Goal: Task Accomplishment & Management: Use online tool/utility

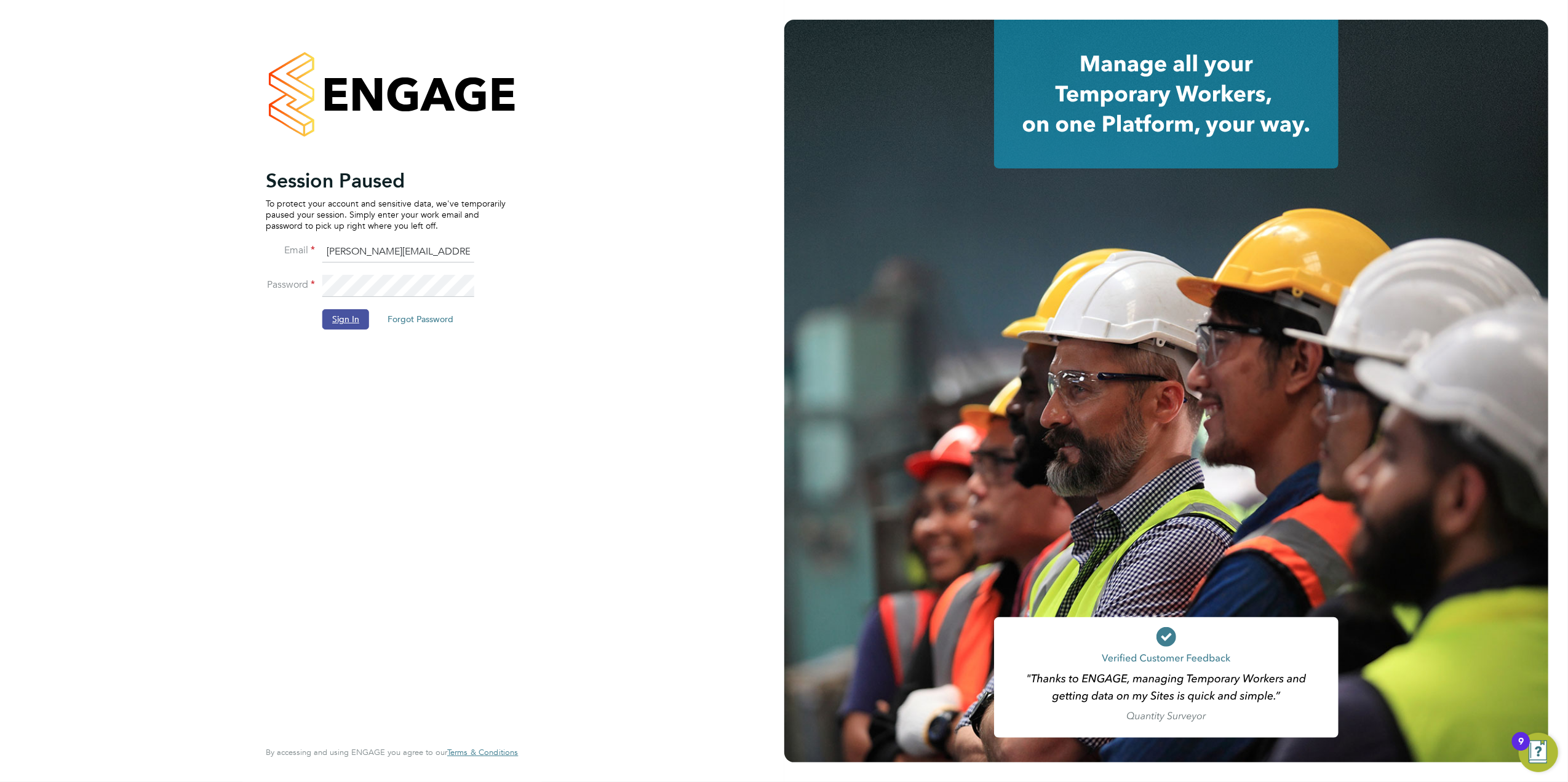
click at [354, 322] on button "Sign In" at bounding box center [345, 319] width 47 height 20
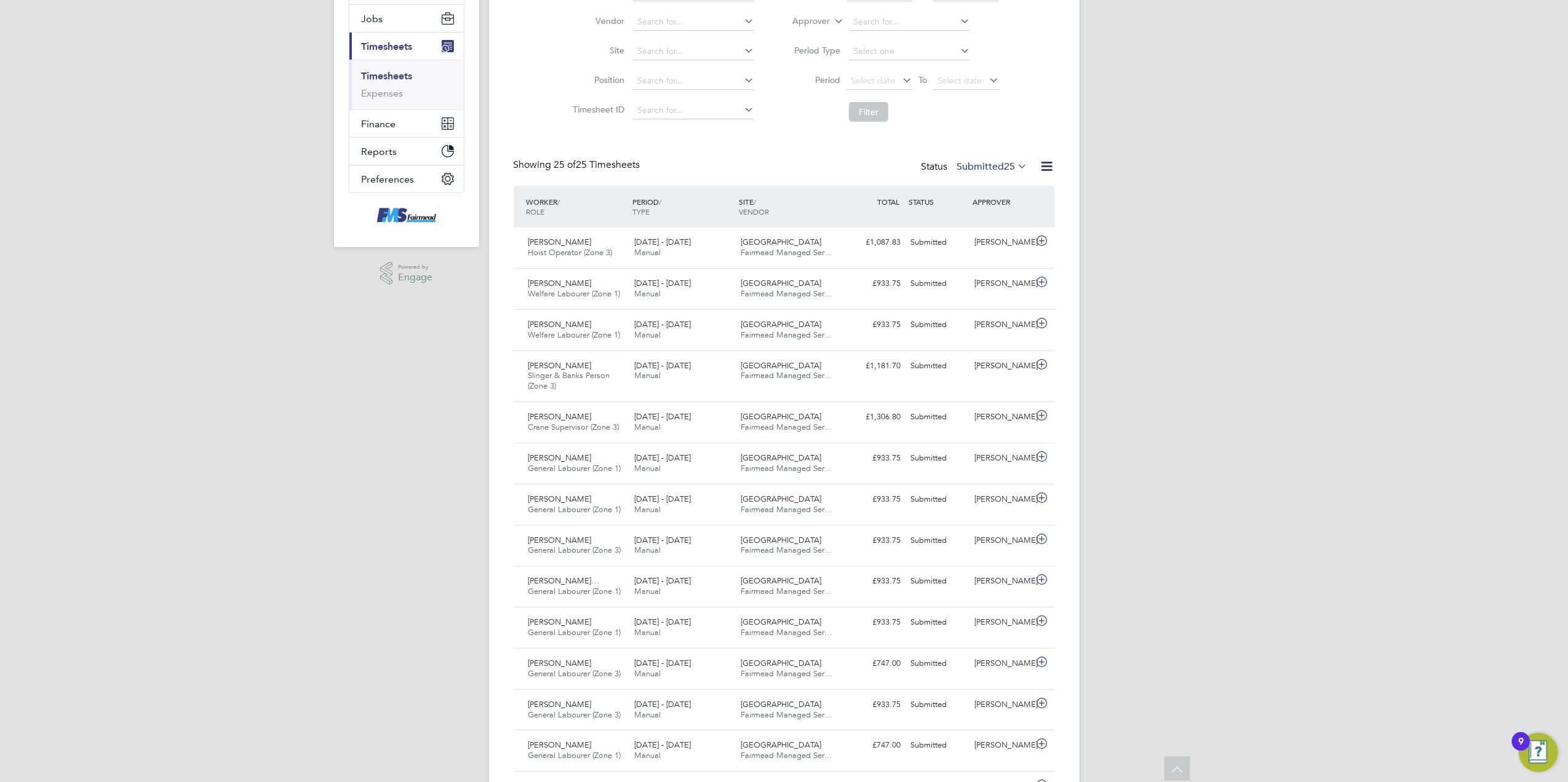
click at [1005, 161] on span "25" at bounding box center [1010, 167] width 11 height 12
click at [859, 141] on div "Timesheets New Timesheet Timesheets I Follow All Timesheets Client Config Vendo…" at bounding box center [784, 609] width 541 height 1393
click at [901, 87] on span "Select date" at bounding box center [879, 81] width 66 height 17
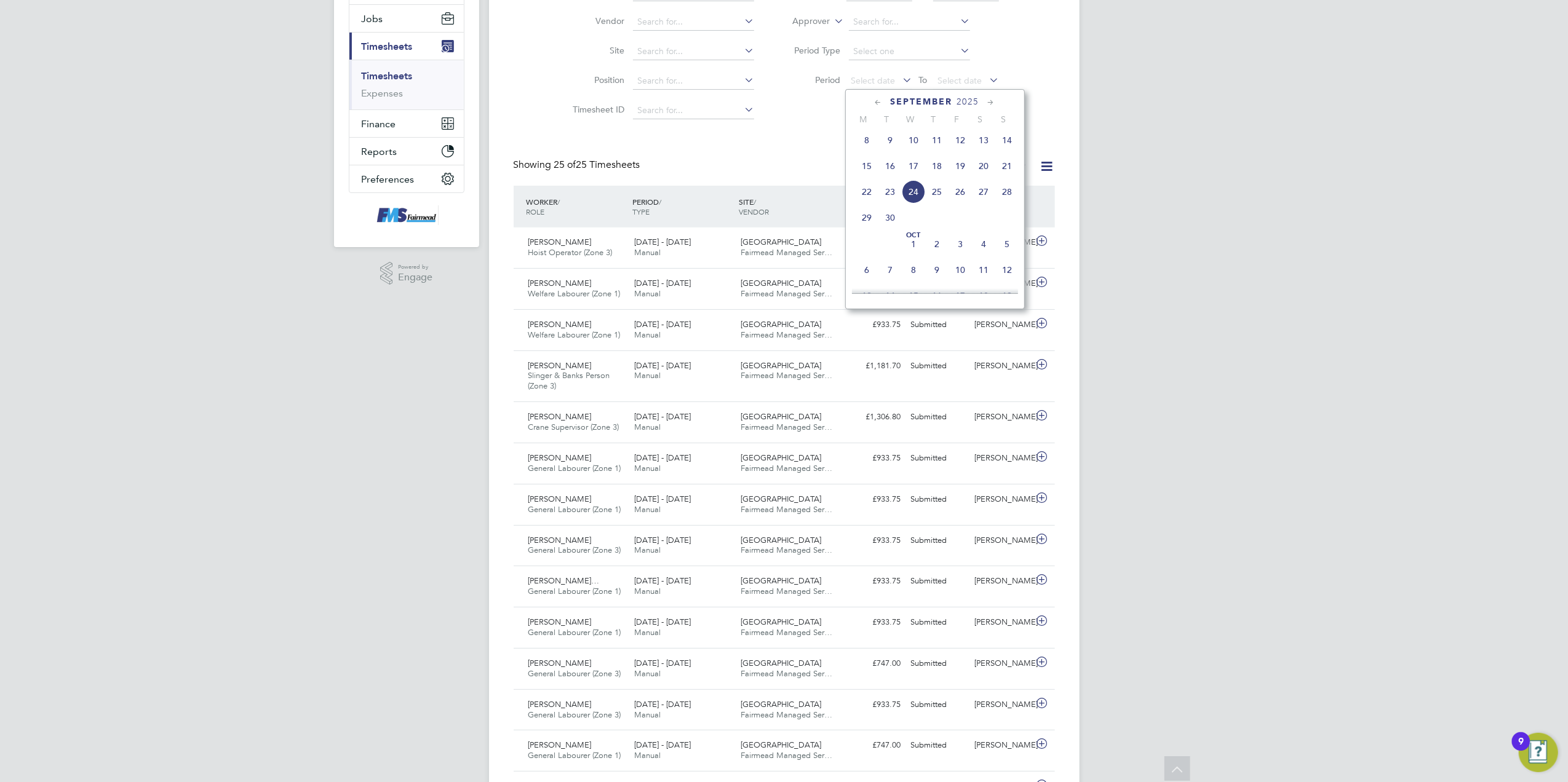
click at [867, 175] on span "15" at bounding box center [867, 166] width 23 height 23
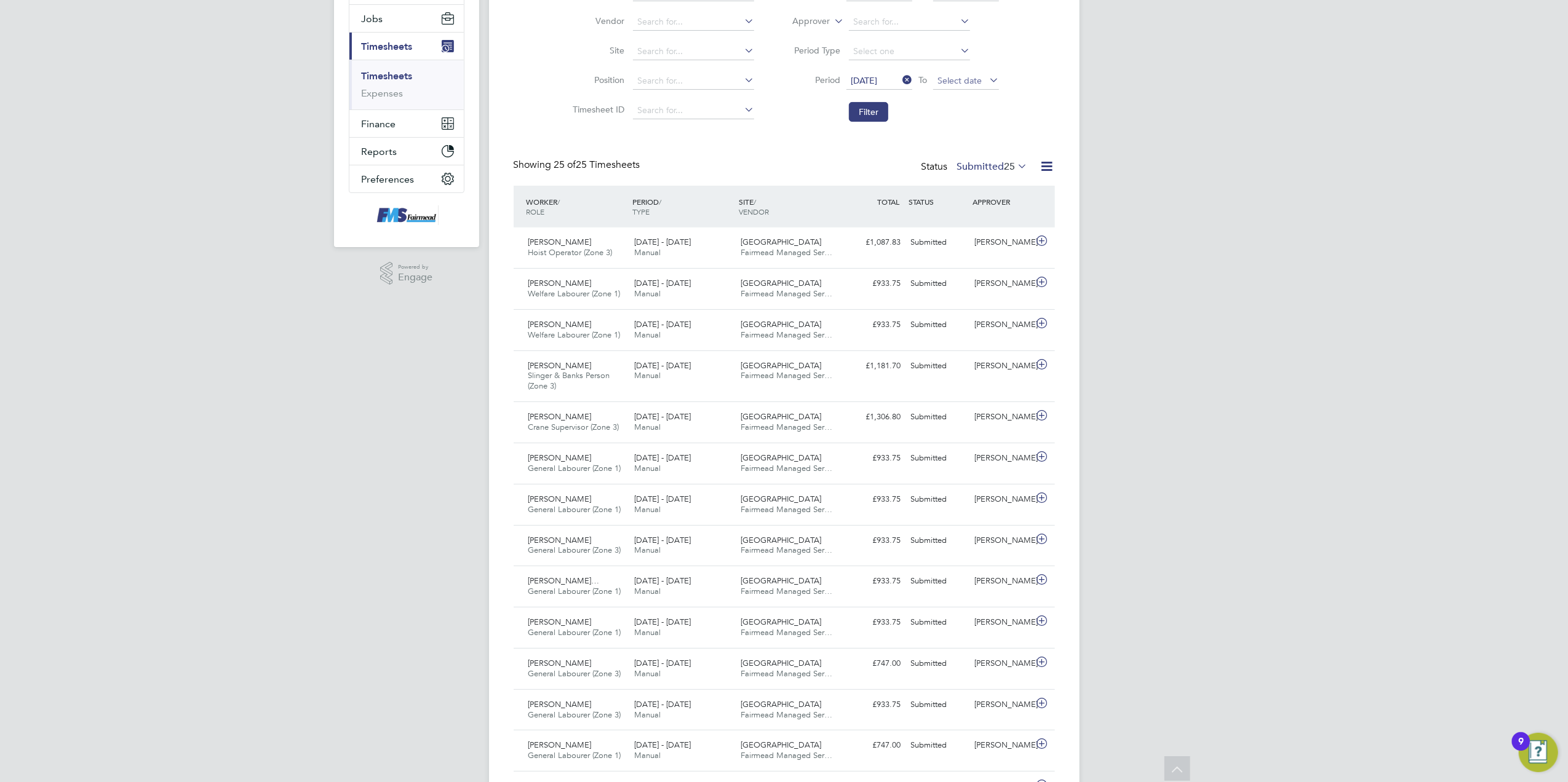
click at [952, 77] on span "Select date" at bounding box center [960, 80] width 44 height 11
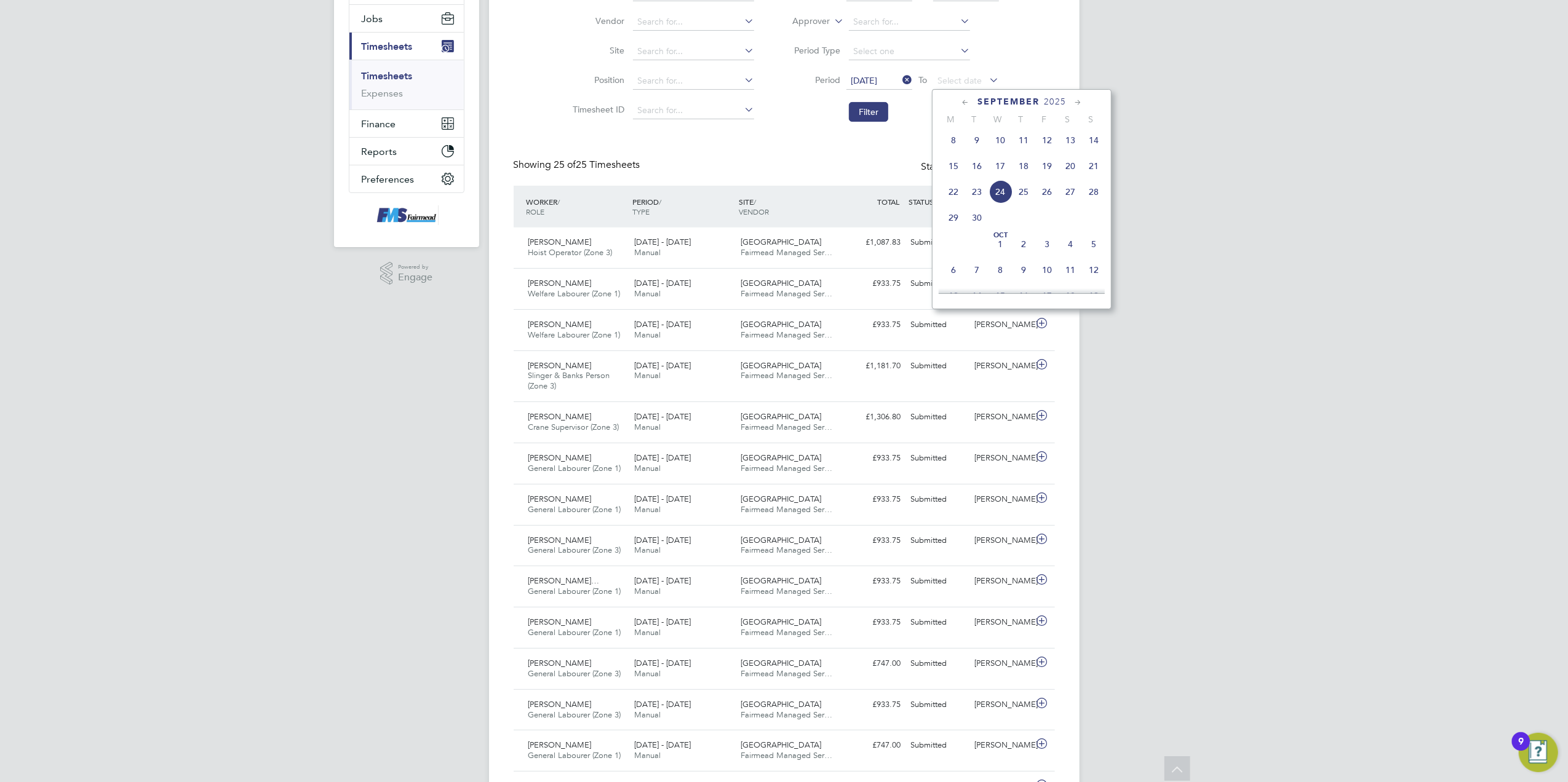
click at [1096, 170] on span "21" at bounding box center [1093, 166] width 23 height 23
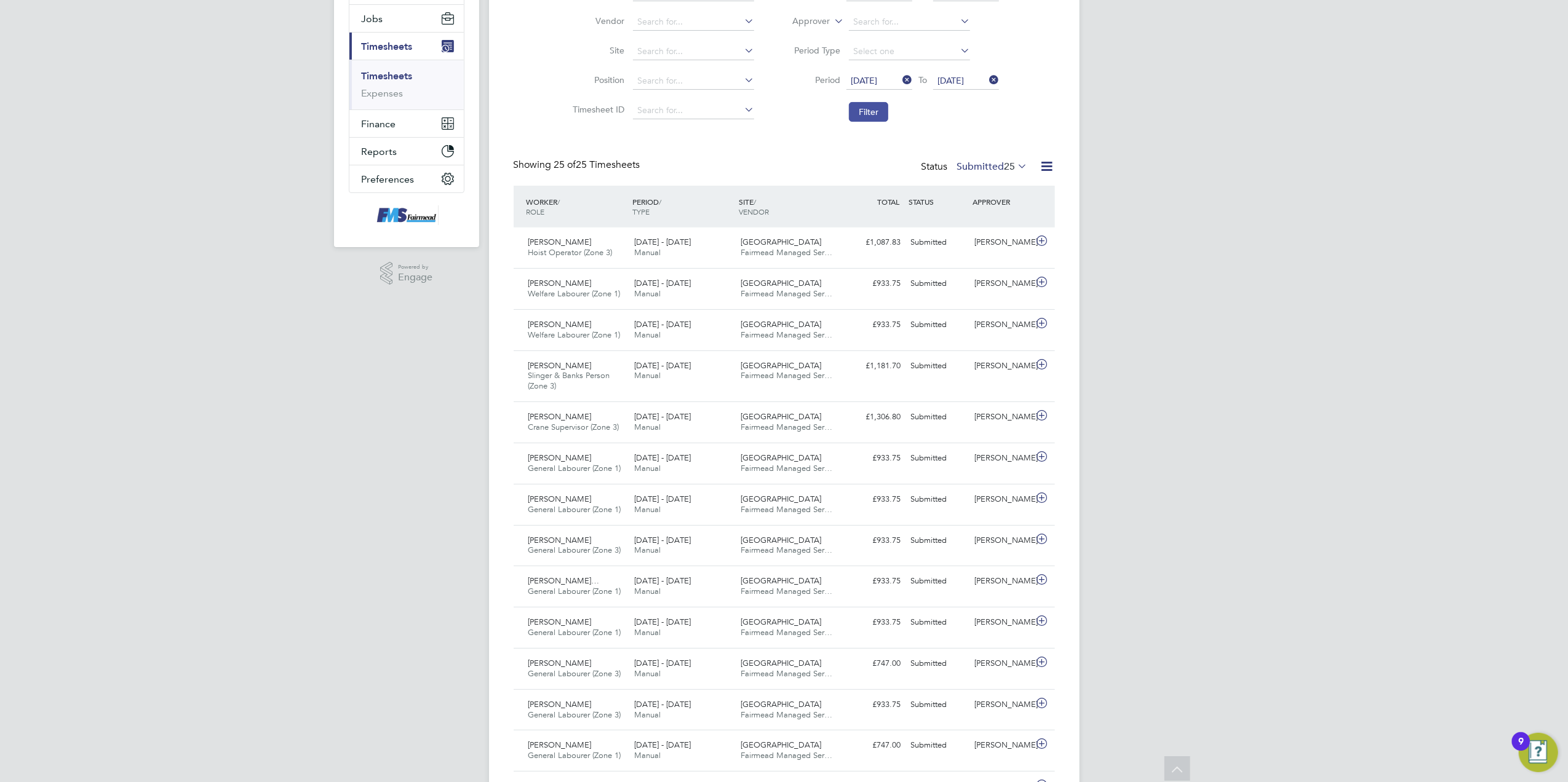
click at [870, 110] on button "Filter" at bounding box center [869, 112] width 39 height 20
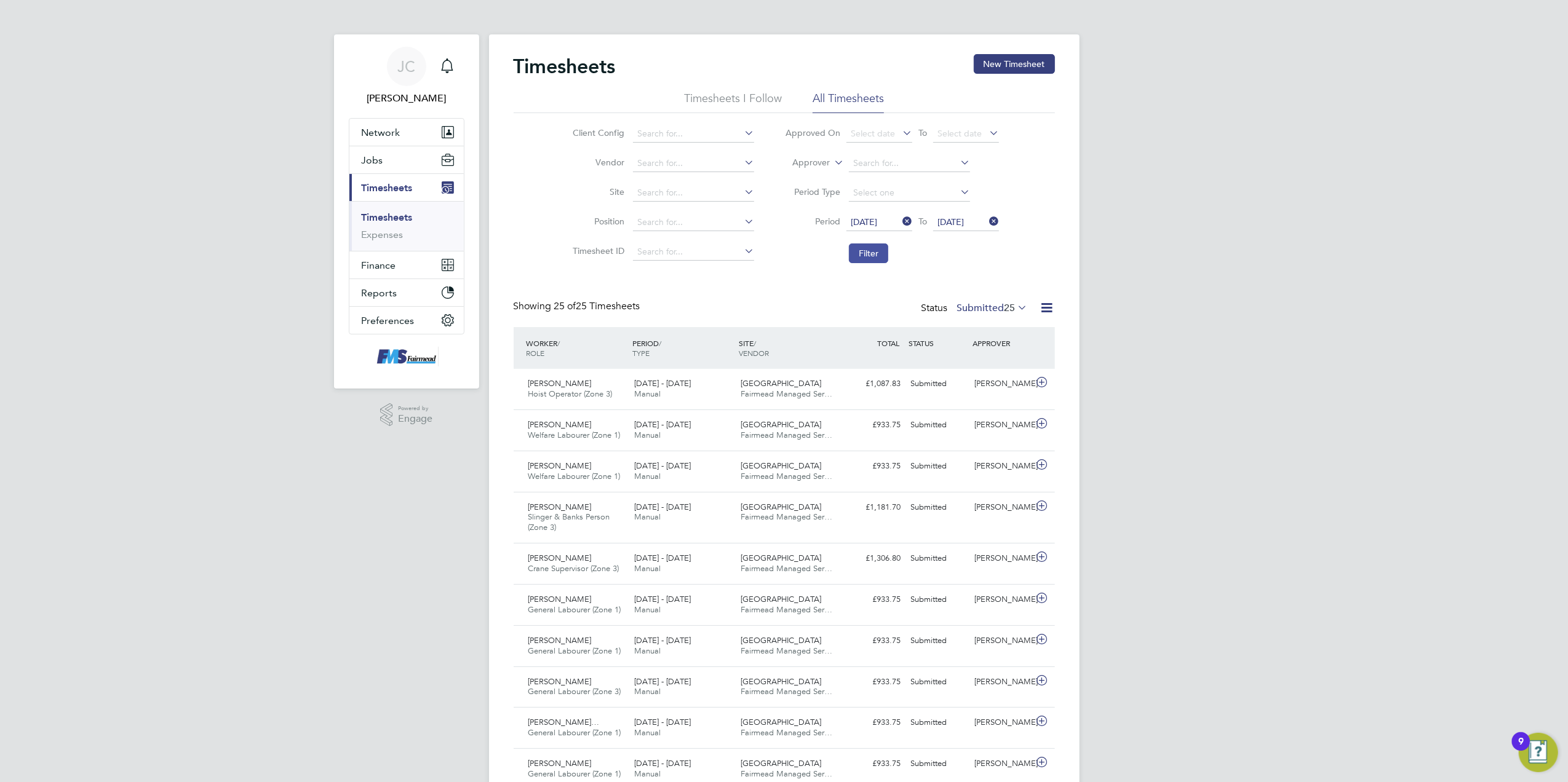
click at [879, 252] on button "Filter" at bounding box center [869, 253] width 39 height 20
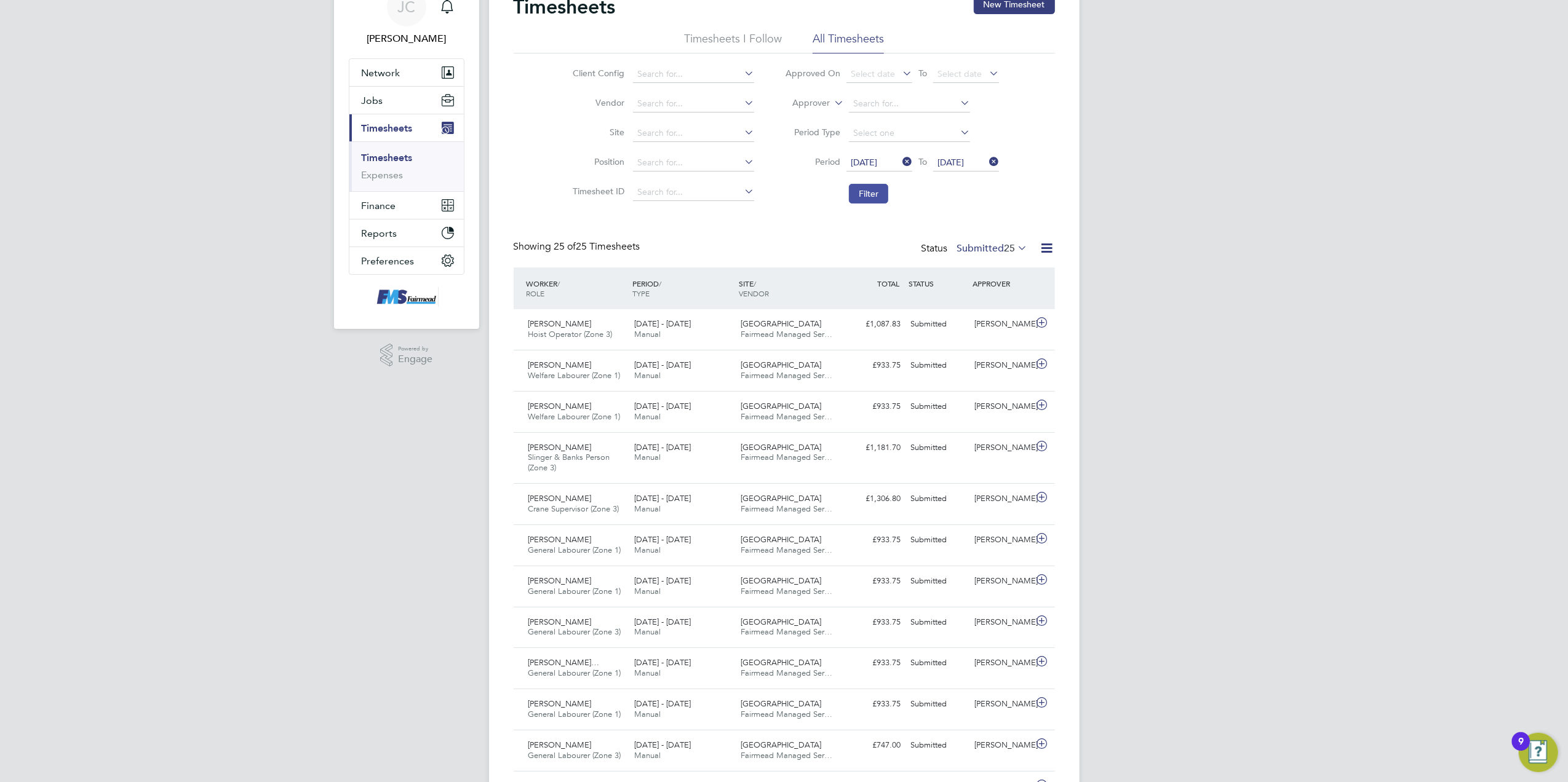
click at [871, 194] on button "Filter" at bounding box center [869, 194] width 39 height 20
